Goal: Information Seeking & Learning: Learn about a topic

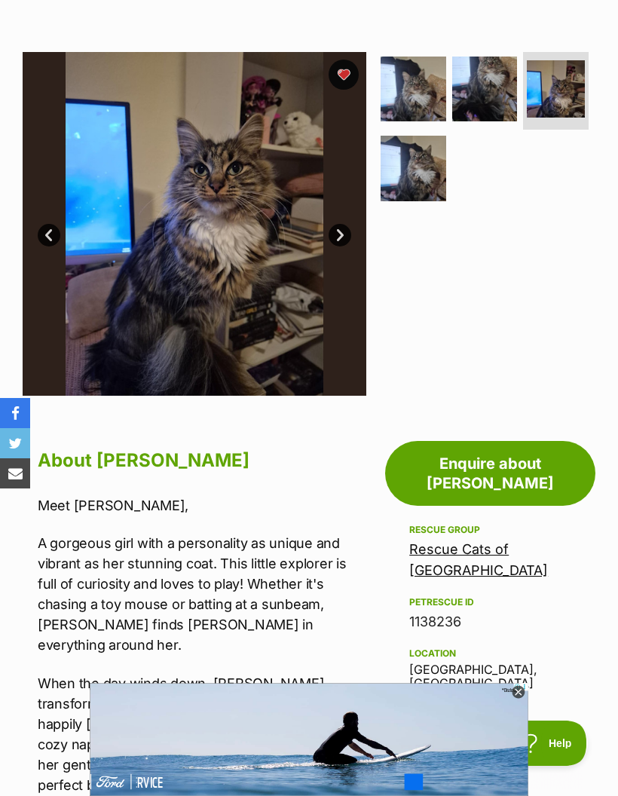
click at [420, 157] on img at bounding box center [414, 169] width 66 height 66
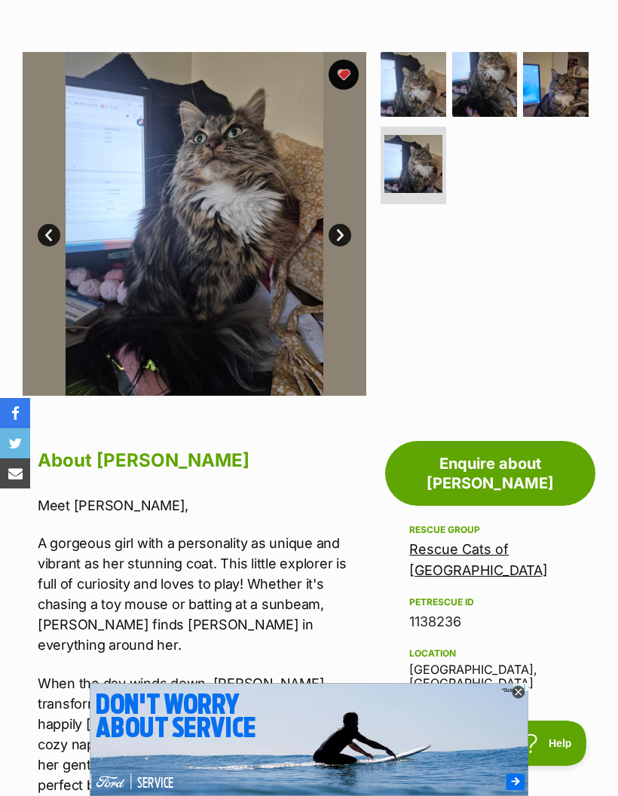
click at [555, 75] on img at bounding box center [556, 85] width 66 height 66
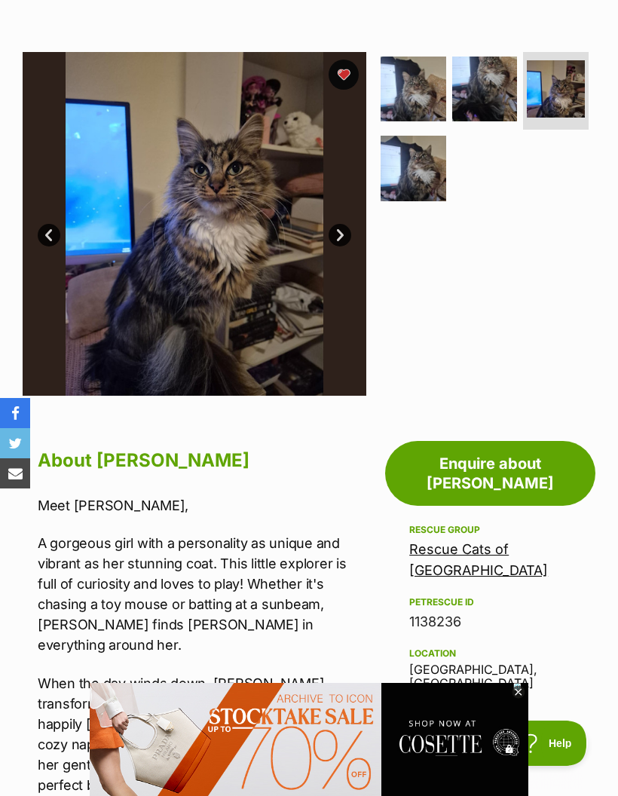
click at [472, 80] on img at bounding box center [485, 90] width 66 height 66
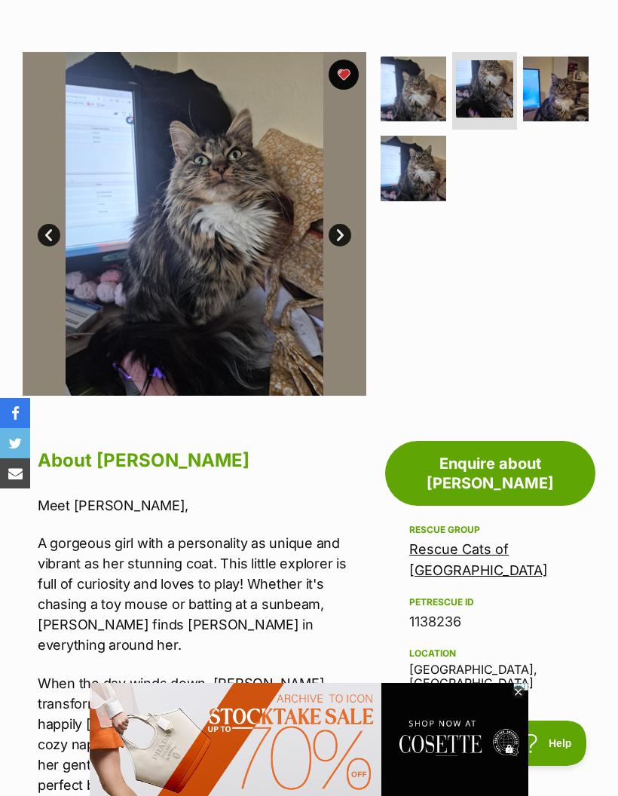
click at [420, 83] on img at bounding box center [414, 90] width 66 height 66
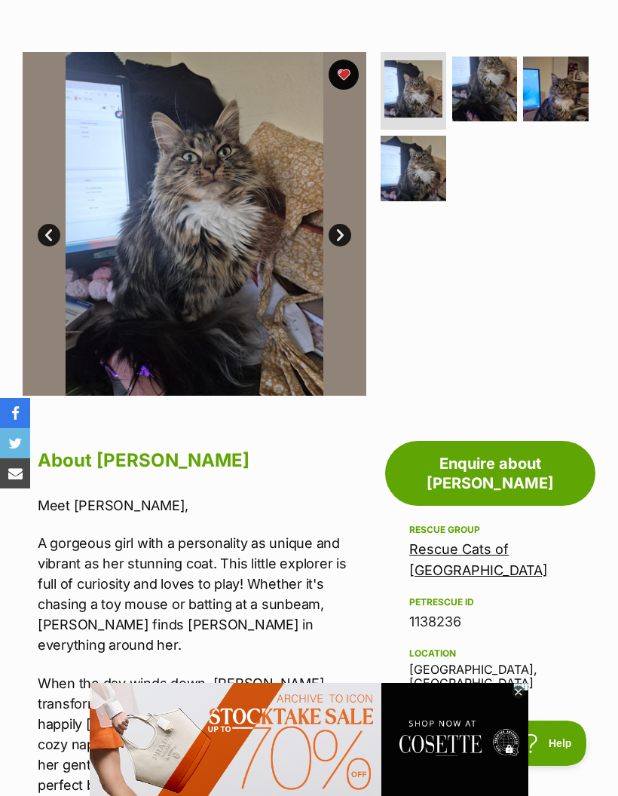
click at [442, 136] on img at bounding box center [414, 169] width 66 height 66
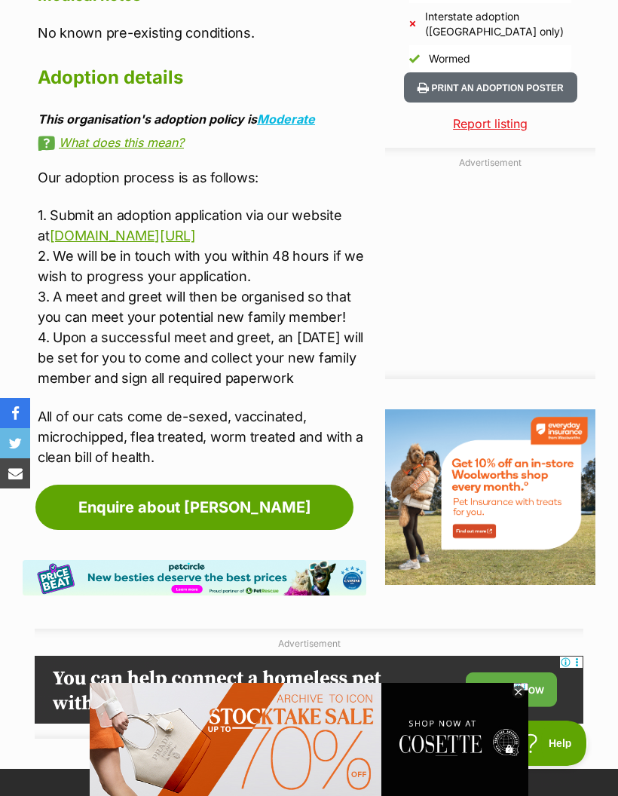
scroll to position [1478, 0]
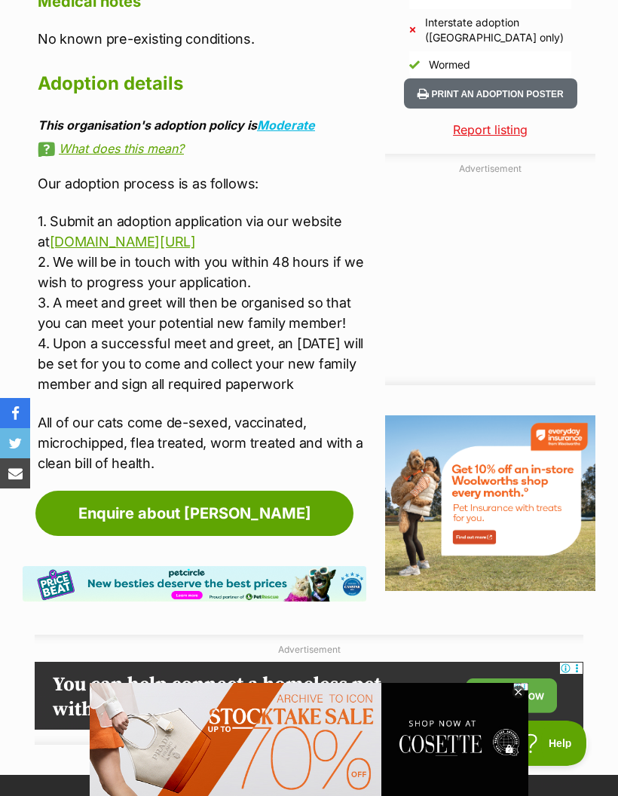
click at [71, 234] on link "[DOMAIN_NAME][URL]" at bounding box center [123, 242] width 146 height 16
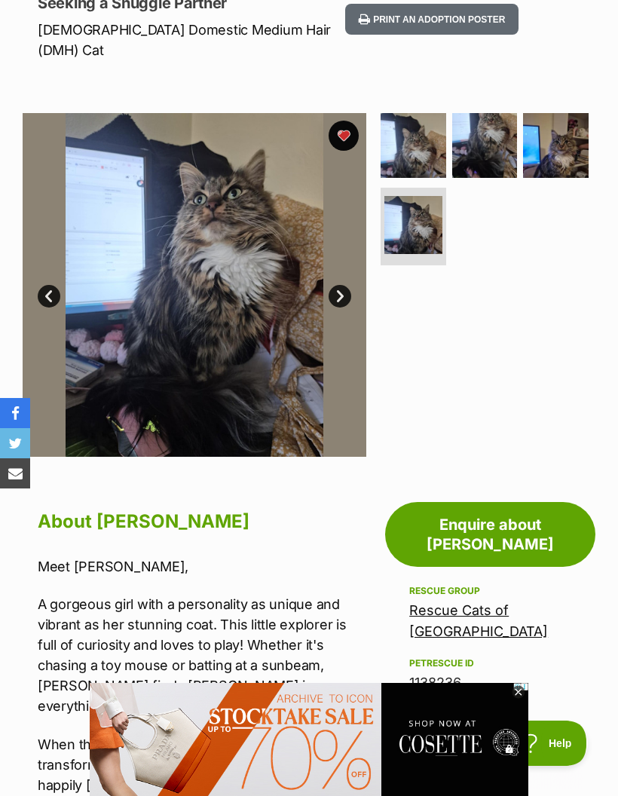
scroll to position [236, 0]
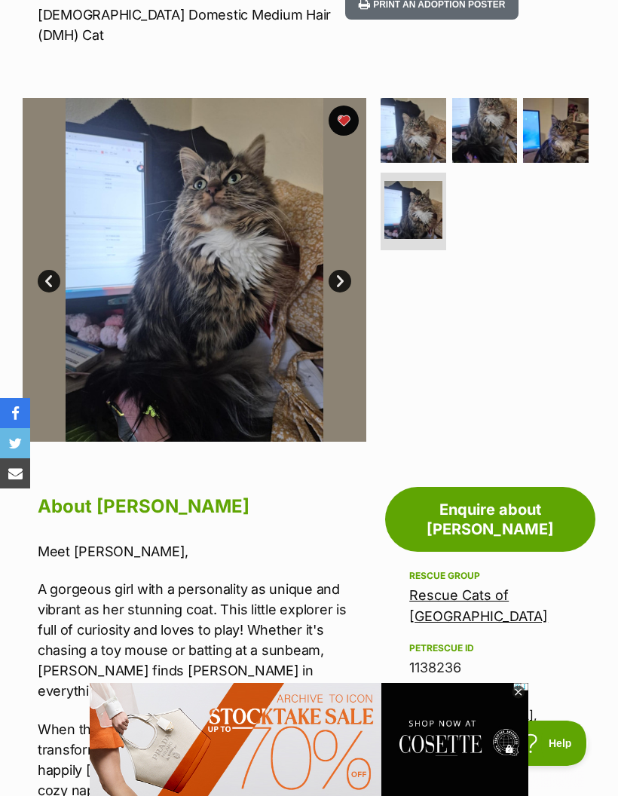
click at [549, 118] on img at bounding box center [556, 131] width 66 height 66
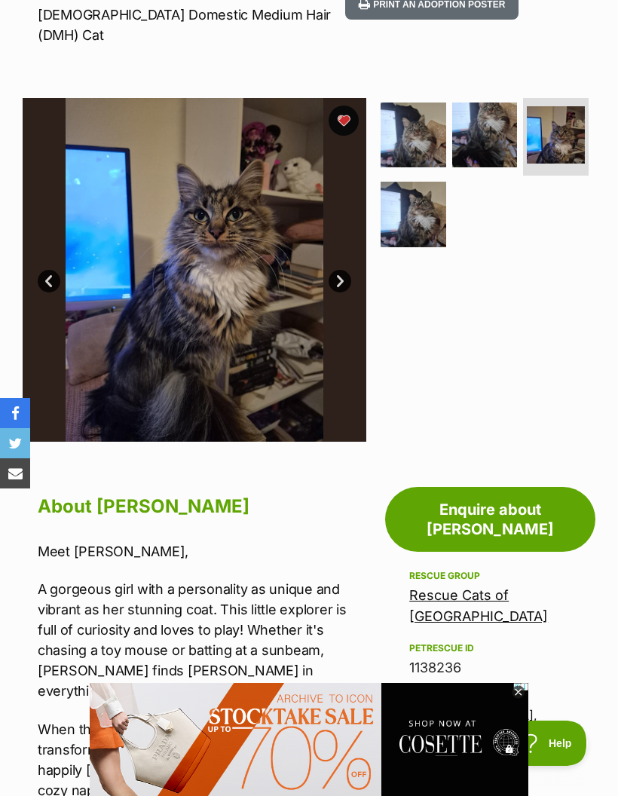
click at [478, 123] on img at bounding box center [485, 135] width 66 height 66
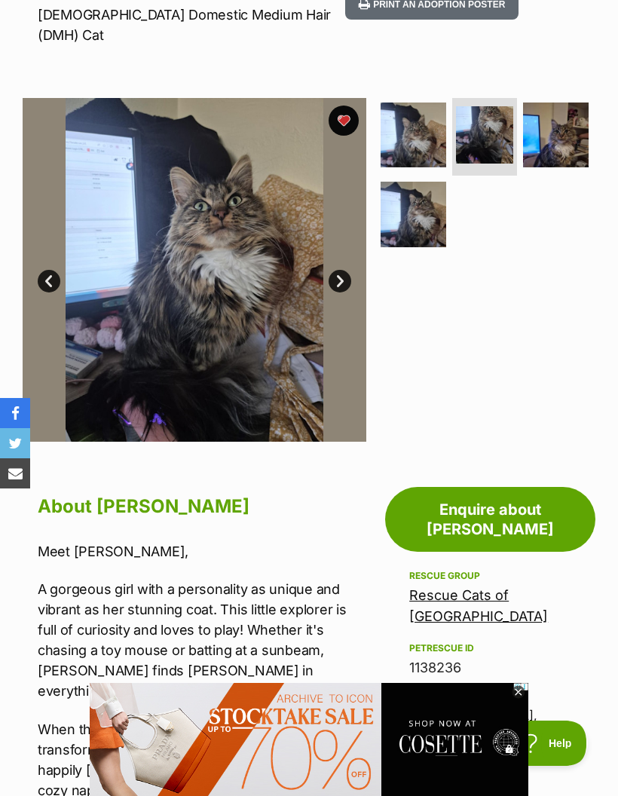
click at [414, 133] on img at bounding box center [414, 135] width 66 height 66
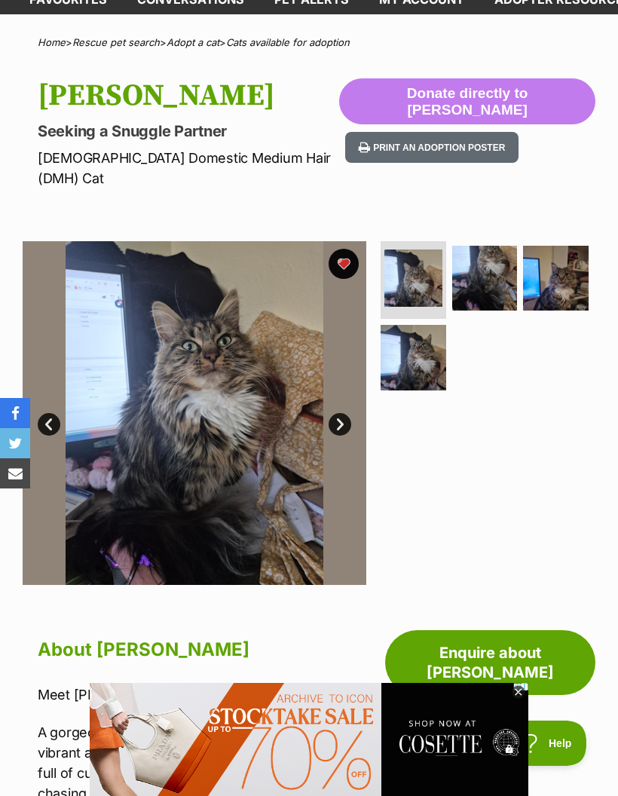
scroll to position [0, 0]
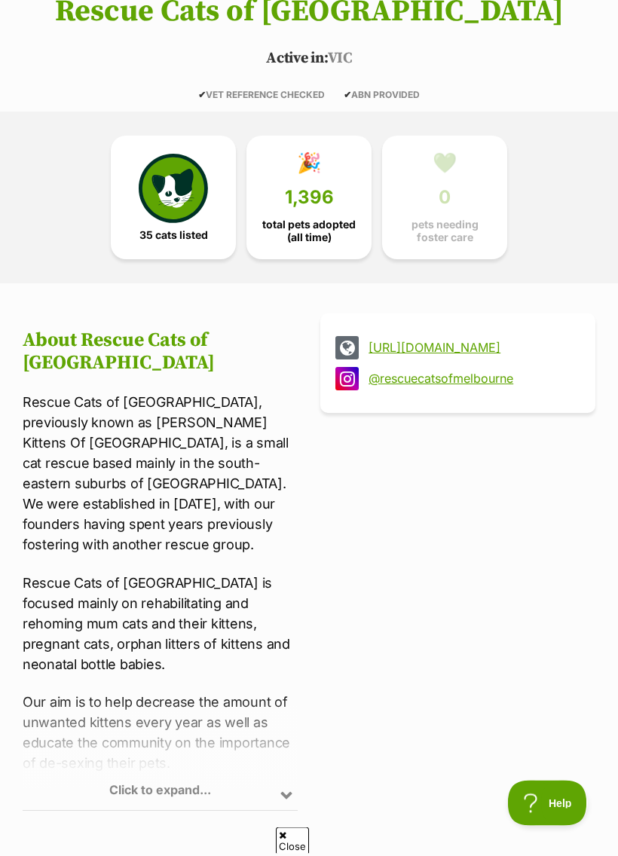
scroll to position [284, 0]
click at [142, 196] on img at bounding box center [173, 188] width 69 height 69
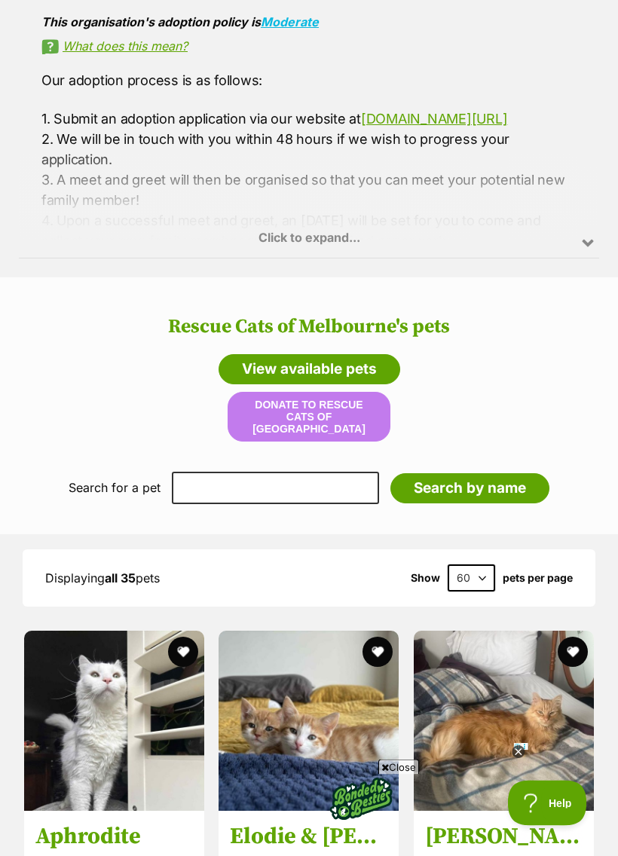
click at [471, 246] on div "Click to expand..." at bounding box center [309, 200] width 580 height 118
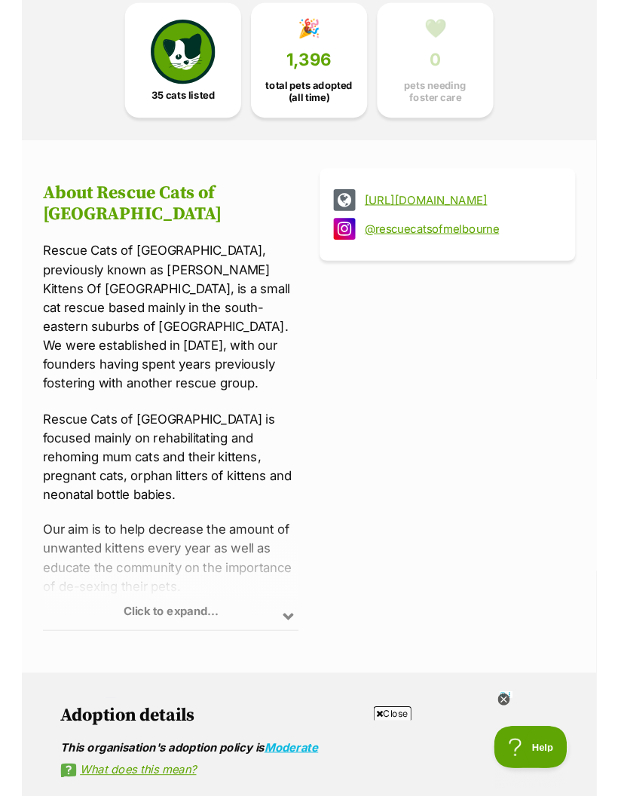
scroll to position [413, 0]
